Goal: Information Seeking & Learning: Find specific fact

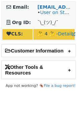
click at [61, 64] on h2 "Other Tools & Resources" at bounding box center [38, 70] width 73 height 18
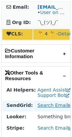
click at [54, 108] on link "Search Email" at bounding box center [54, 105] width 34 height 5
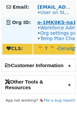
click at [43, 22] on strong "o-1MK0KS-na1" at bounding box center [56, 22] width 39 height 5
click at [44, 23] on strong "o-1MK0KS-na1" at bounding box center [56, 22] width 39 height 5
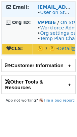
click at [46, 17] on td "akshay.majithia@mastercard.com • User on Staging" at bounding box center [53, 9] width 41 height 15
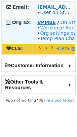
click at [43, 23] on strong "VPM86" at bounding box center [46, 22] width 18 height 5
